Goal: Answer question/provide support

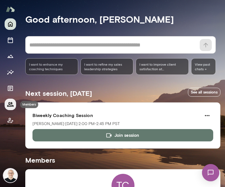
click at [13, 106] on icon "Members" at bounding box center [10, 104] width 6 height 5
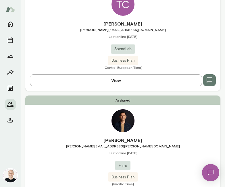
scroll to position [1449, 0]
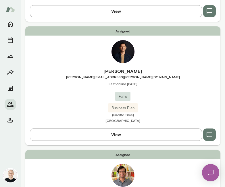
click at [151, 129] on button "View" at bounding box center [116, 135] width 172 height 12
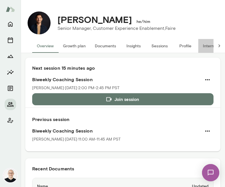
click at [205, 47] on button "Internal Notes" at bounding box center [215, 46] width 35 height 14
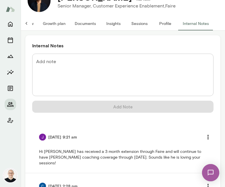
scroll to position [34, 0]
